Goal: Task Accomplishment & Management: Manage account settings

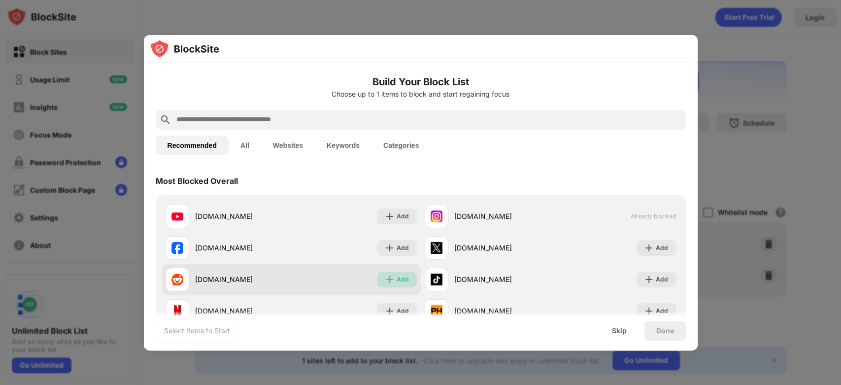
drag, startPoint x: 394, startPoint y: 274, endPoint x: 413, endPoint y: 282, distance: 19.9
click at [397, 275] on div "Add" at bounding box center [403, 280] width 12 height 10
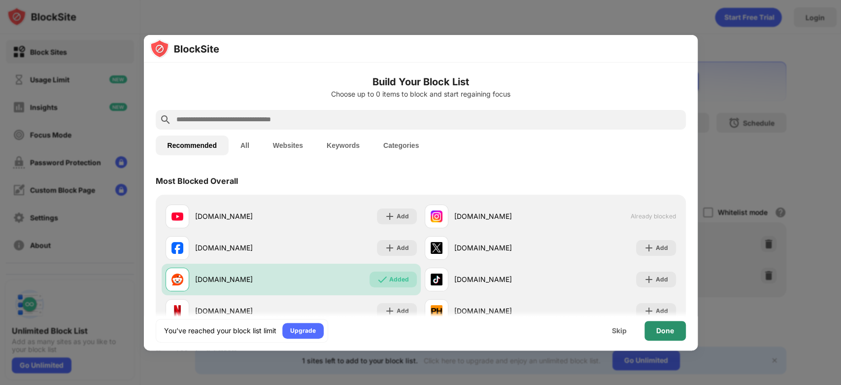
click at [666, 331] on div "Done" at bounding box center [666, 331] width 18 height 8
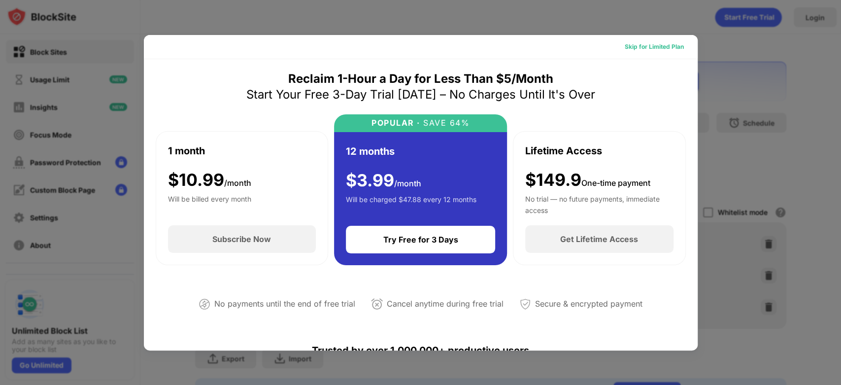
click at [645, 51] on div "Skip for Limited Plan" at bounding box center [654, 47] width 75 height 16
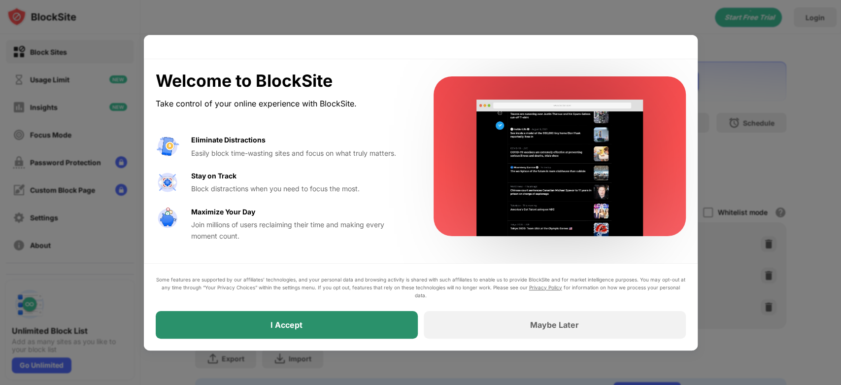
click at [345, 322] on div "I Accept" at bounding box center [287, 325] width 262 height 28
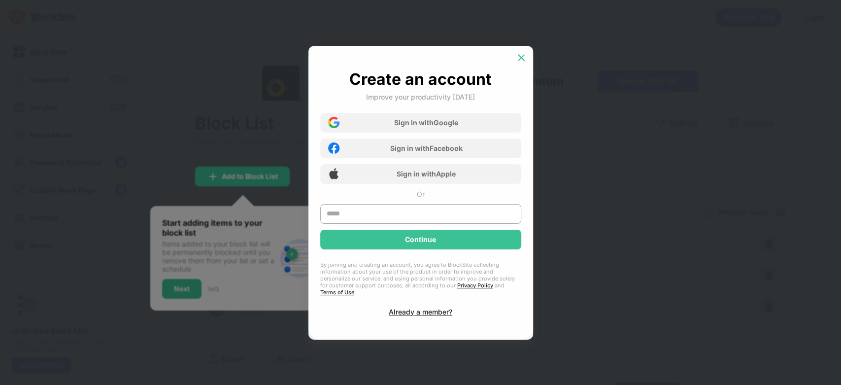
click at [525, 66] on div at bounding box center [522, 58] width 16 height 16
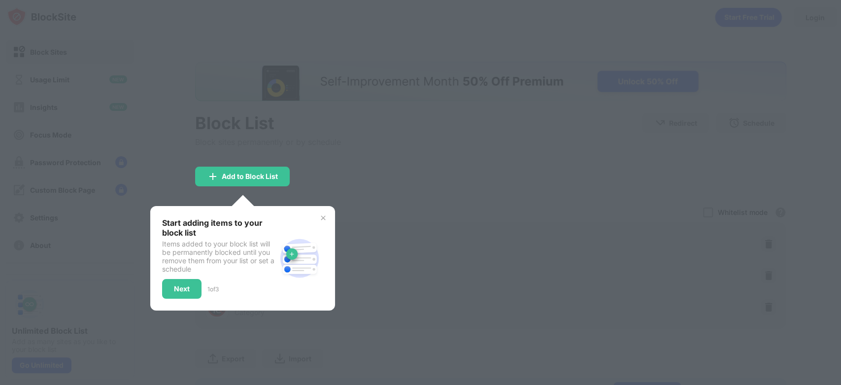
click at [402, 153] on div at bounding box center [420, 192] width 841 height 385
click at [319, 211] on div "Start adding items to your block list Items added to your block list will be pe…" at bounding box center [242, 258] width 185 height 105
click at [319, 214] on img at bounding box center [323, 218] width 8 height 8
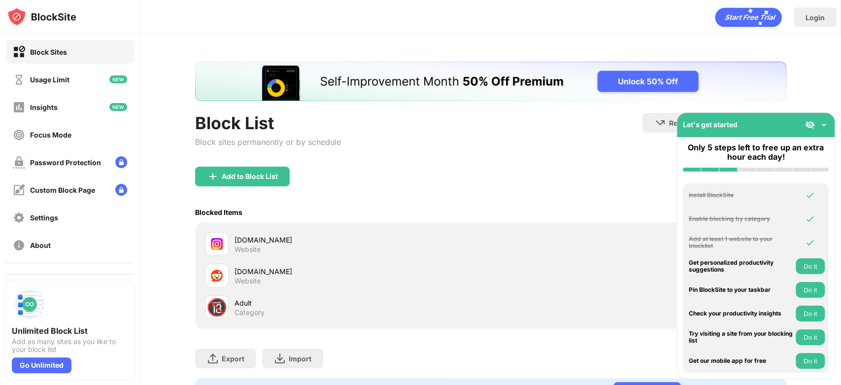
click at [822, 125] on img at bounding box center [824, 125] width 10 height 10
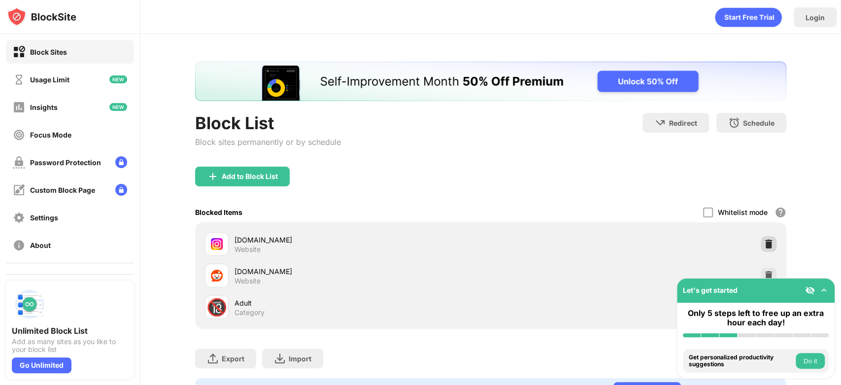
click at [764, 240] on img at bounding box center [769, 244] width 10 height 10
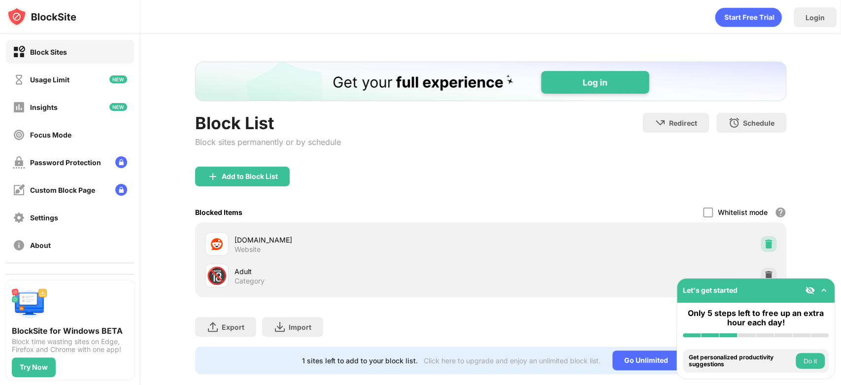
click at [763, 248] on div at bounding box center [769, 244] width 16 height 16
